Goal: Task Accomplishment & Management: Complete application form

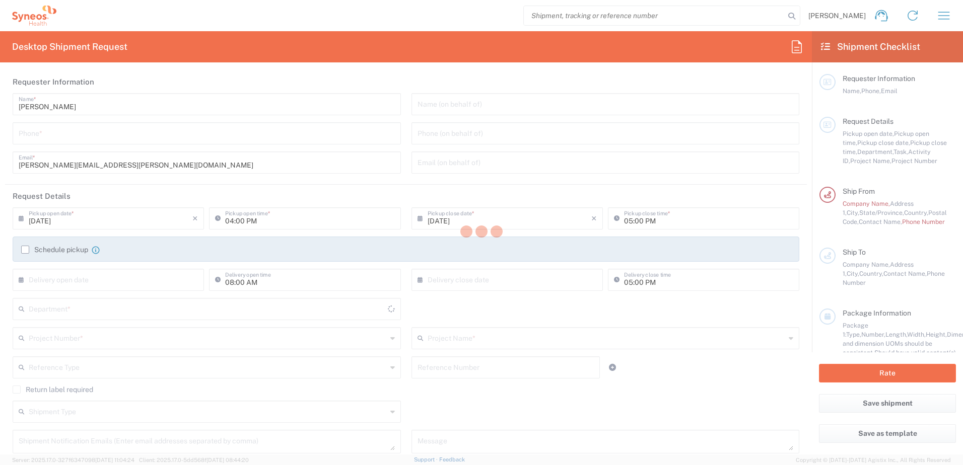
type input "[US_STATE]"
type input "[GEOGRAPHIC_DATA]"
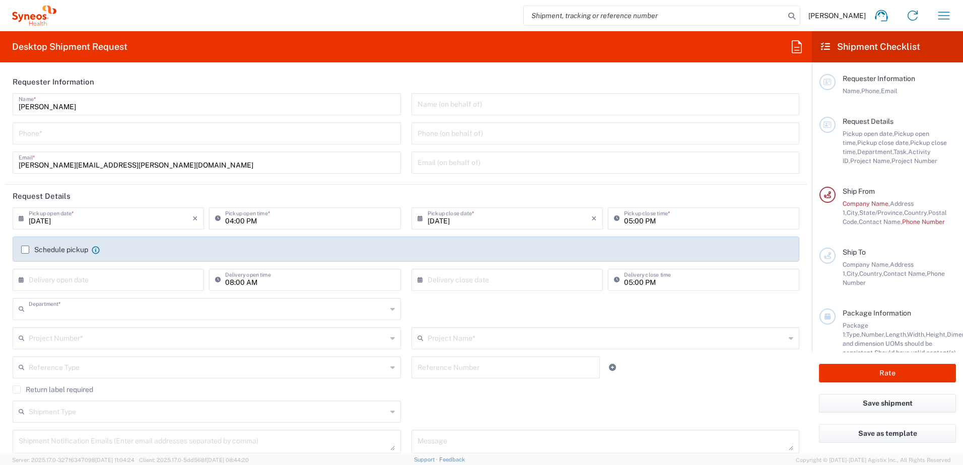
type input "8110"
type input "Syneos Health, LLC-[GEOGRAPHIC_DATA] [GEOGRAPHIC_DATA] [GEOGRAPHIC_DATA]"
drag, startPoint x: 148, startPoint y: 111, endPoint x: 229, endPoint y: 116, distance: 80.7
click at [229, 116] on div "[PERSON_NAME] Name * Phone * [PERSON_NAME][EMAIL_ADDRESS][PERSON_NAME][DOMAIN_N…" at bounding box center [207, 137] width 399 height 88
click at [223, 141] on input "tel" at bounding box center [207, 133] width 376 height 18
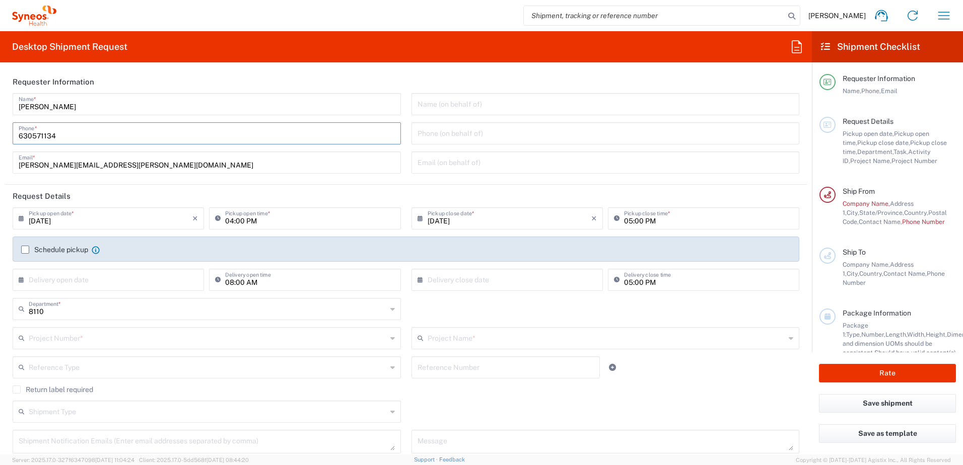
type input "630571134"
click at [126, 222] on input "[DATE]" at bounding box center [111, 218] width 164 height 18
click at [124, 220] on input "[DATE]" at bounding box center [111, 218] width 164 height 18
click at [162, 218] on input "[DATE]" at bounding box center [111, 218] width 164 height 18
click at [175, 226] on input "[DATE]" at bounding box center [111, 218] width 164 height 18
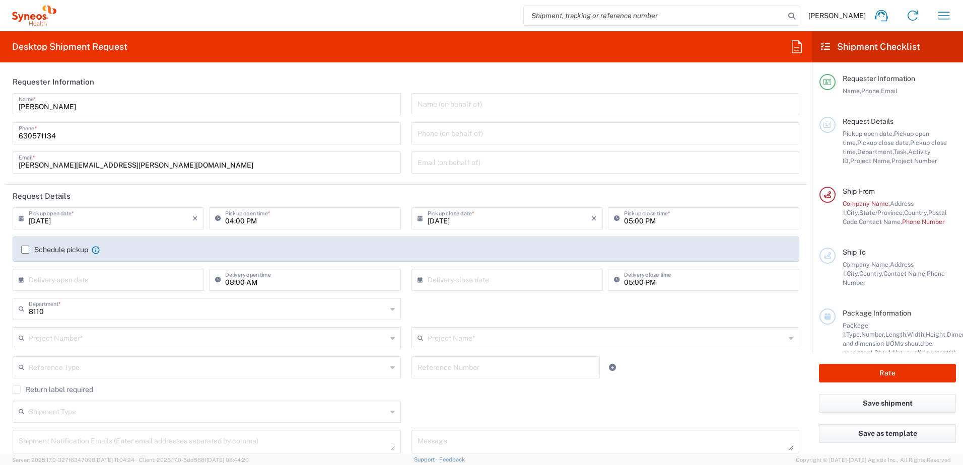
click at [175, 222] on input "[DATE]" at bounding box center [111, 218] width 164 height 18
click at [39, 219] on input "[DATE]" at bounding box center [111, 218] width 164 height 18
click at [43, 220] on input "[DATE]" at bounding box center [111, 218] width 164 height 18
click at [85, 219] on input "[DATE]" at bounding box center [111, 218] width 164 height 18
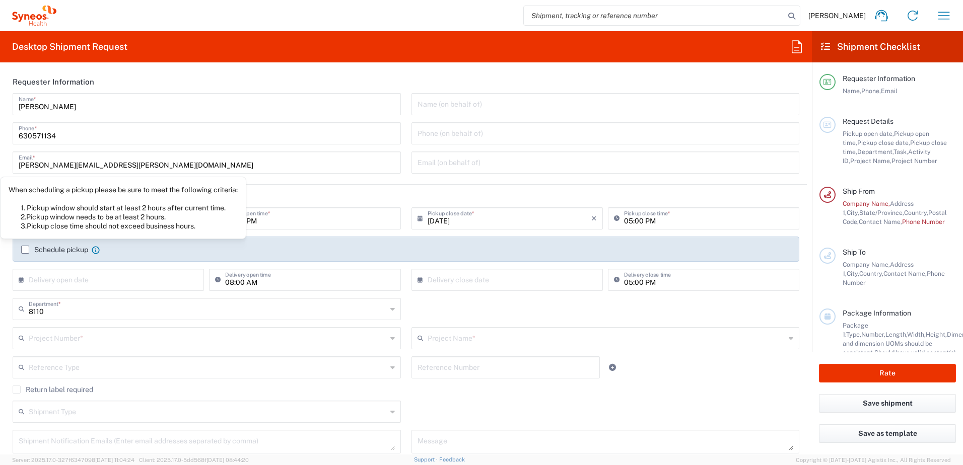
click at [79, 224] on div "When scheduling a pickup please be sure to meet the following criteria: 1. Pick…" at bounding box center [123, 207] width 229 height 45
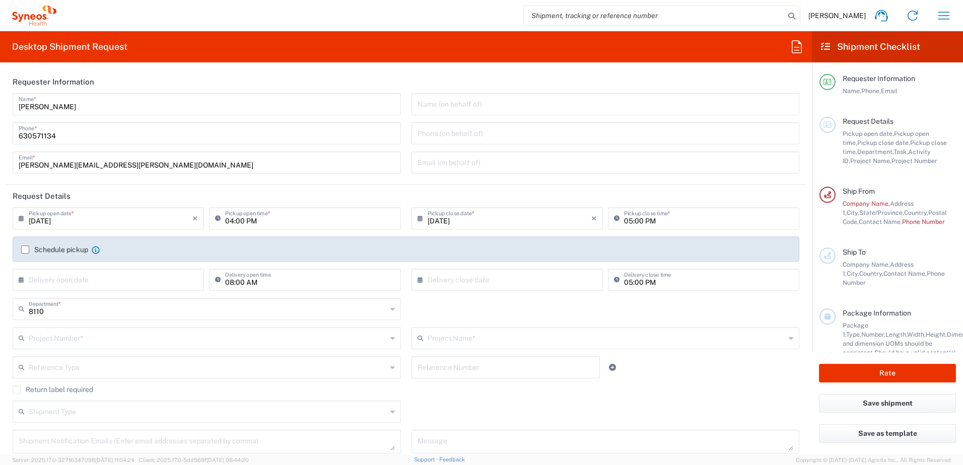
click at [101, 221] on input "[DATE]" at bounding box center [111, 218] width 164 height 18
click at [108, 221] on input "[DATE]" at bounding box center [111, 218] width 164 height 18
click at [114, 224] on input "[DATE]" at bounding box center [111, 218] width 164 height 18
click at [138, 320] on span "29" at bounding box center [138, 324] width 15 height 14
type input "[DATE]"
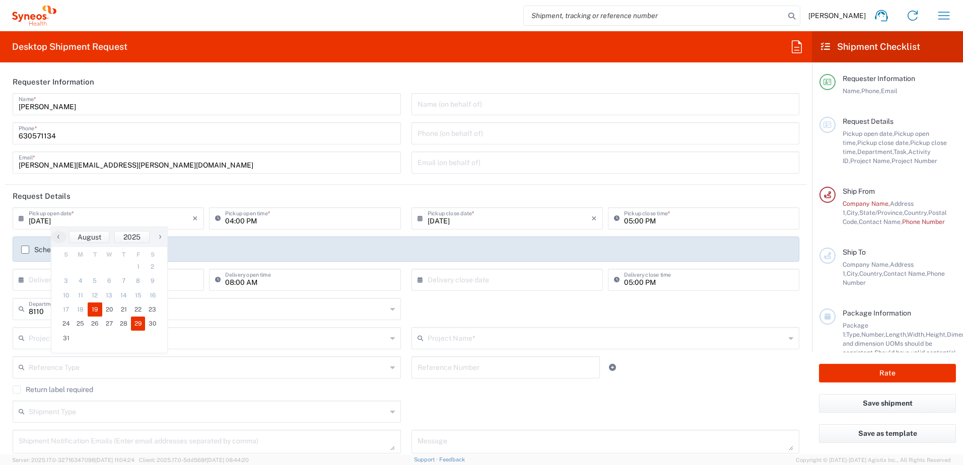
type input "[DATE]"
click at [269, 225] on input "04:00 PM" at bounding box center [309, 218] width 169 height 18
click at [280, 221] on input "04:00 PM" at bounding box center [309, 218] width 169 height 18
click at [230, 218] on input "04:00 PM" at bounding box center [309, 218] width 169 height 18
type input "03:00 PM"
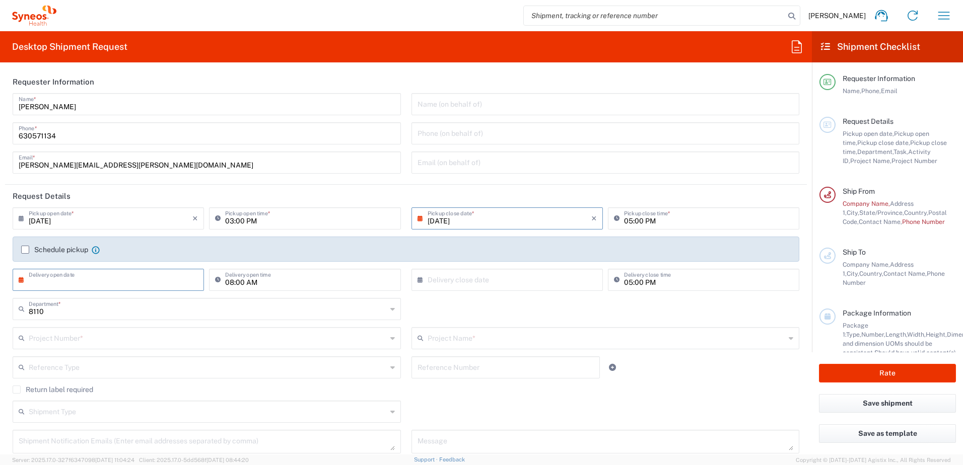
click at [161, 285] on input "text" at bounding box center [111, 280] width 164 height 18
click at [281, 297] on div "08:00 AM Delivery open time" at bounding box center [305, 283] width 196 height 29
click at [565, 317] on div "8110 Department * 8110 3000 3100 3109 3110 3111 3112 3125 3130 3135 3136 3150 3…" at bounding box center [406, 312] width 797 height 29
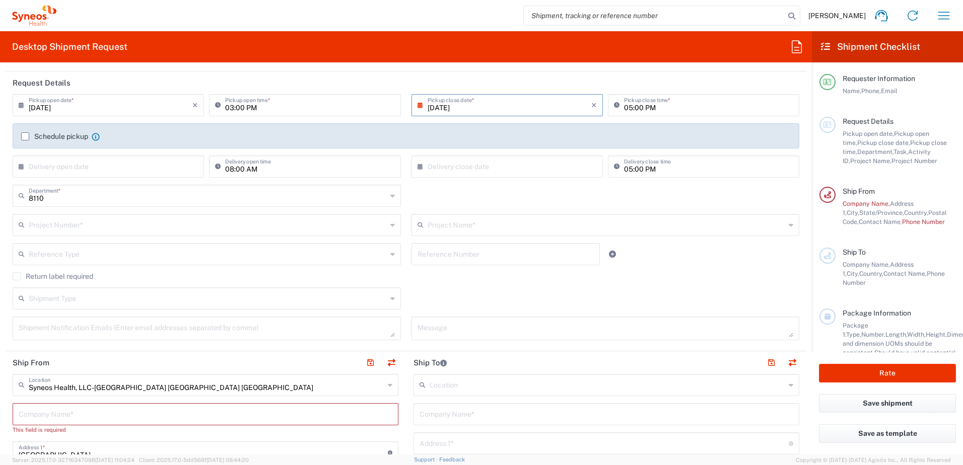
scroll to position [151, 0]
